Goal: Information Seeking & Learning: Learn about a topic

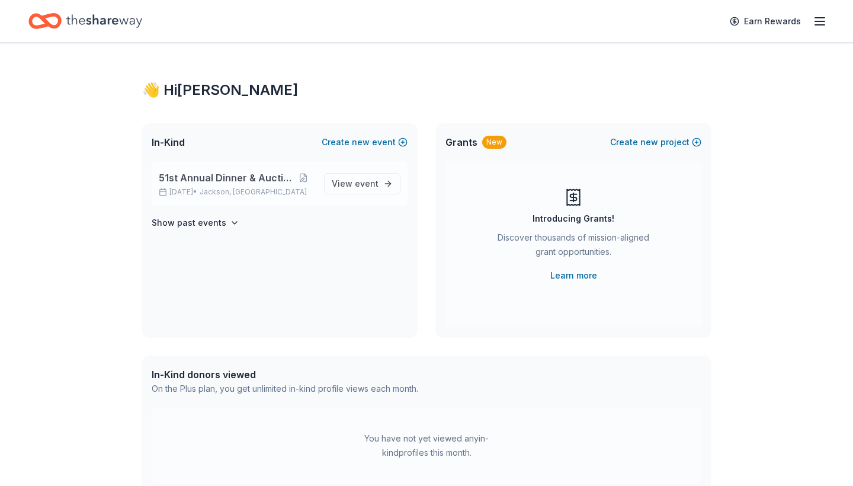
click at [191, 187] on p "[DATE] • [GEOGRAPHIC_DATA], [GEOGRAPHIC_DATA]" at bounding box center [237, 191] width 156 height 9
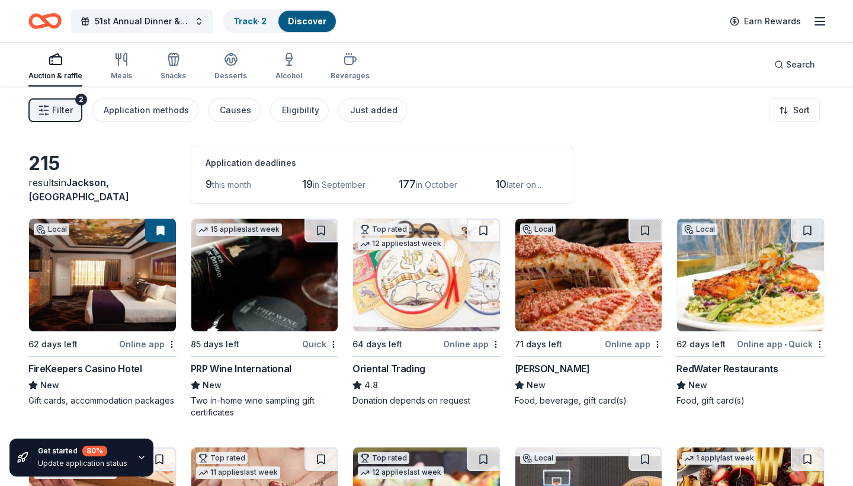
click at [75, 110] on button "Filter 2" at bounding box center [55, 110] width 54 height 24
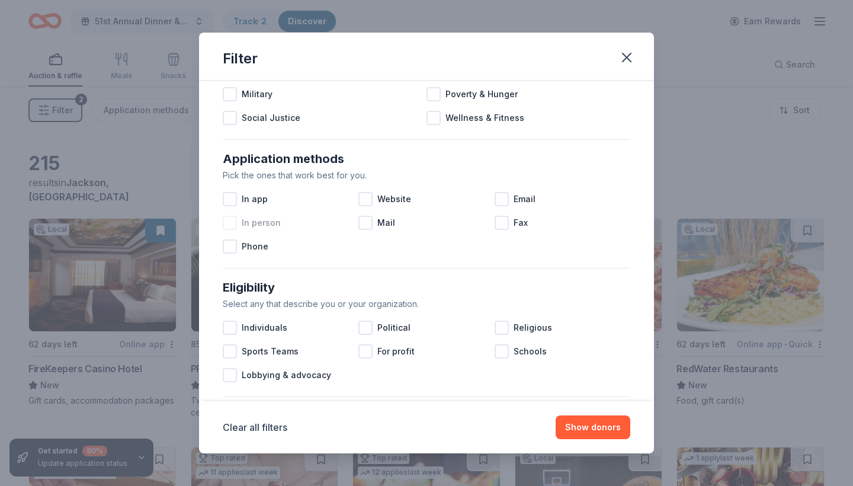
scroll to position [155, 0]
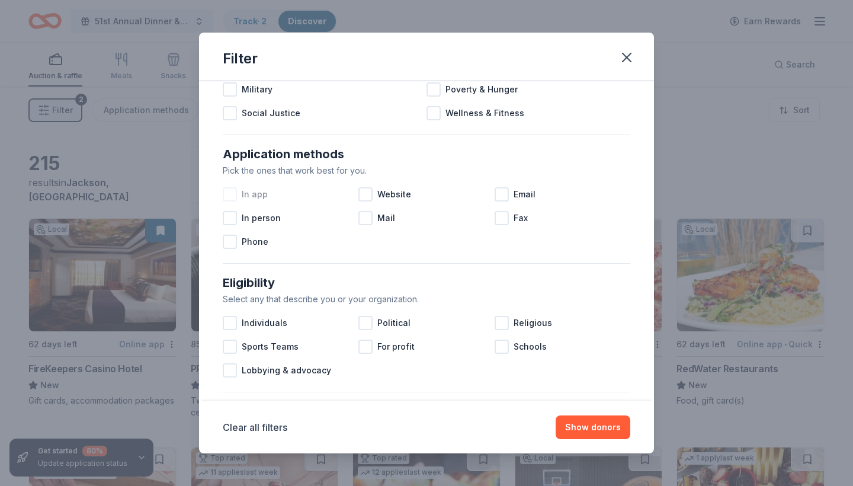
click at [230, 195] on div at bounding box center [230, 194] width 14 height 14
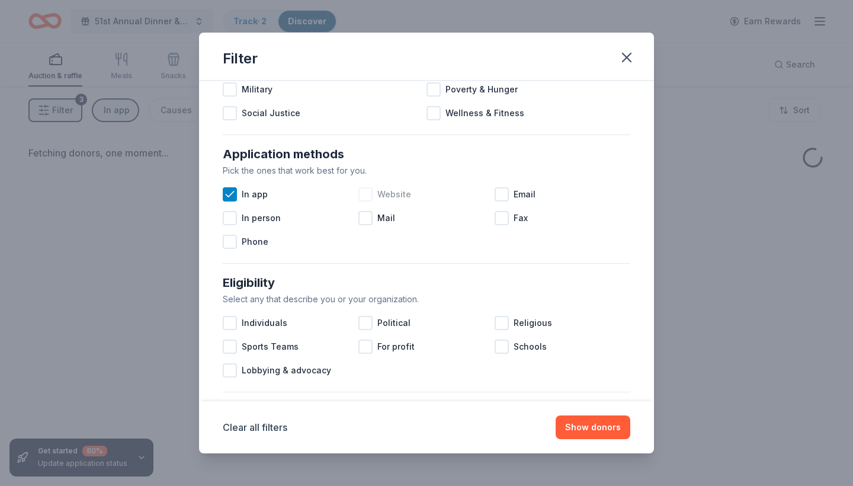
click at [368, 193] on div at bounding box center [365, 194] width 14 height 14
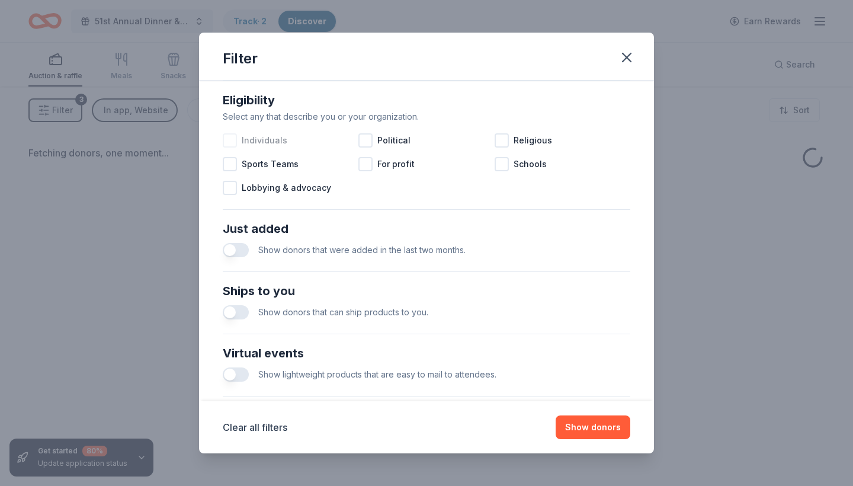
scroll to position [338, 0]
click at [243, 251] on button "button" at bounding box center [236, 249] width 26 height 14
click at [594, 425] on button "Show donors" at bounding box center [592, 427] width 75 height 24
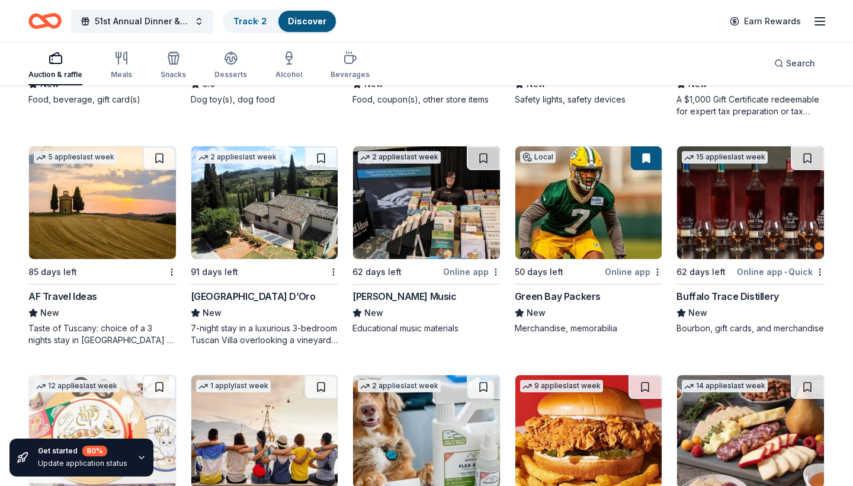
scroll to position [308, 0]
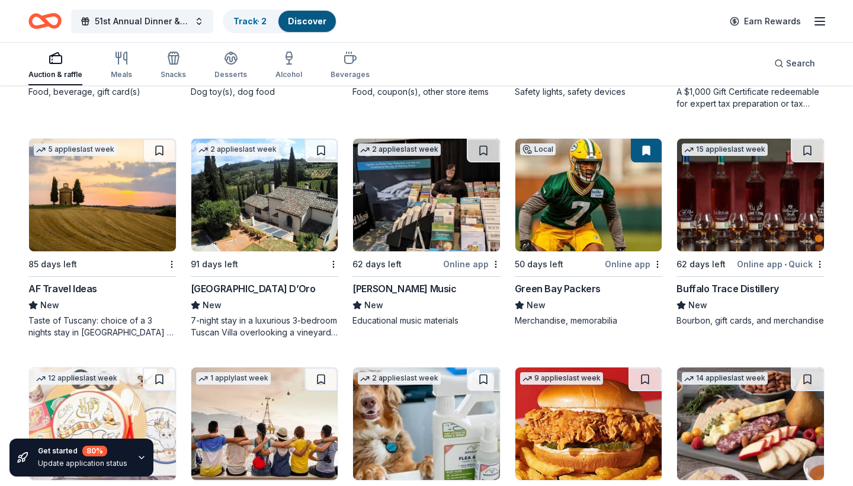
click at [734, 285] on div "Buffalo Trace Distillery" at bounding box center [727, 288] width 102 height 14
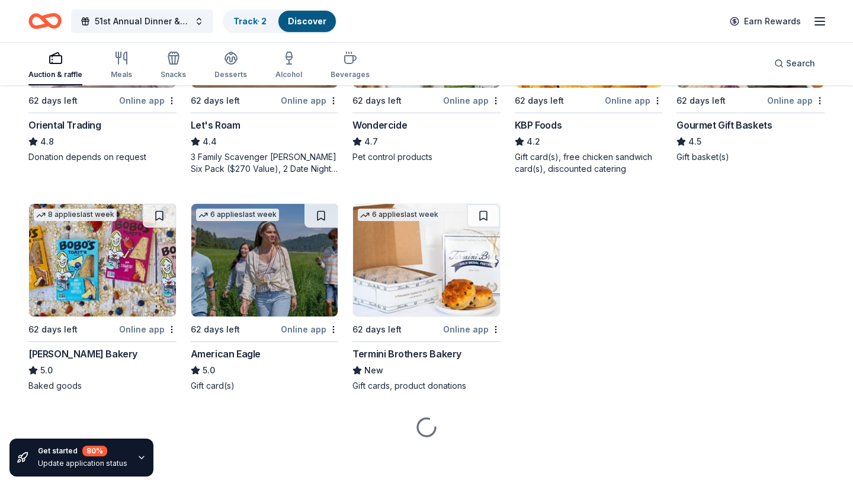
scroll to position [699, 0]
